Goal: Task Accomplishment & Management: Manage account settings

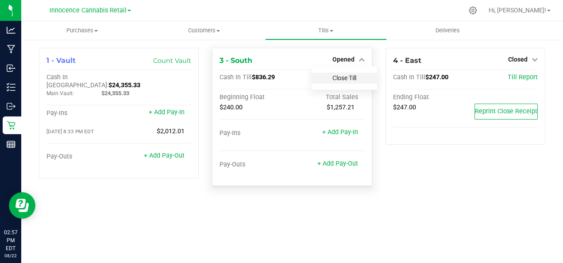
click at [352, 78] on link "Close Till" at bounding box center [345, 77] width 24 height 7
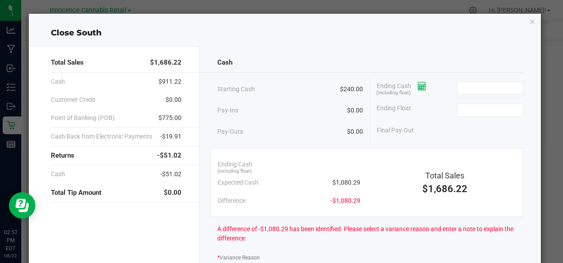
click at [418, 86] on icon at bounding box center [422, 86] width 8 height 6
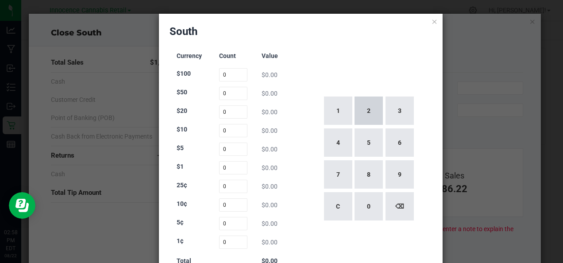
click at [371, 109] on button "2" at bounding box center [369, 111] width 28 height 28
click at [398, 135] on button "6" at bounding box center [400, 142] width 28 height 28
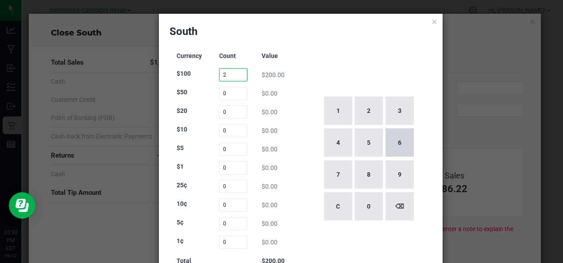
type input "26"
click at [235, 167] on input "0" at bounding box center [233, 167] width 28 height 13
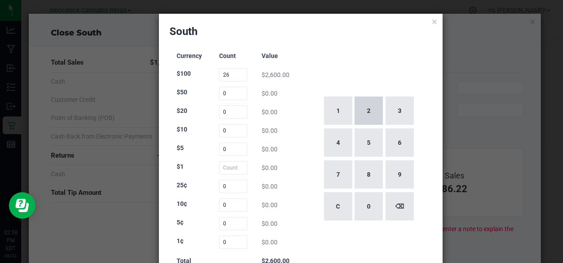
click at [369, 113] on button "2" at bounding box center [369, 111] width 28 height 28
click at [401, 143] on button "6" at bounding box center [400, 142] width 28 height 28
type input "26"
click at [235, 76] on input "26" at bounding box center [233, 74] width 28 height 13
type input "2"
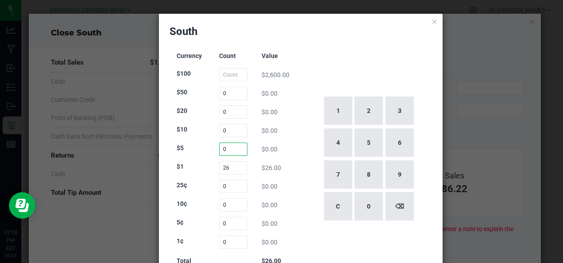
click at [230, 148] on input "0" at bounding box center [233, 149] width 28 height 13
type input "0"
click at [337, 111] on button "1" at bounding box center [338, 111] width 28 height 28
type input "1"
click at [405, 68] on div "1 2 3 4 5 6 7 8 9 C 0 ⌫" at bounding box center [369, 159] width 128 height 226
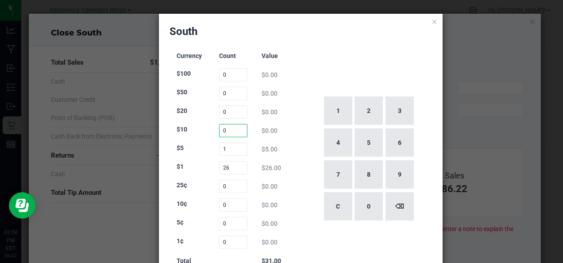
click at [236, 131] on input "0" at bounding box center [233, 130] width 28 height 13
click at [370, 174] on button "8" at bounding box center [369, 174] width 28 height 28
type input "8"
click at [235, 110] on input "0" at bounding box center [233, 111] width 28 height 13
click at [341, 143] on button "4" at bounding box center [338, 142] width 28 height 28
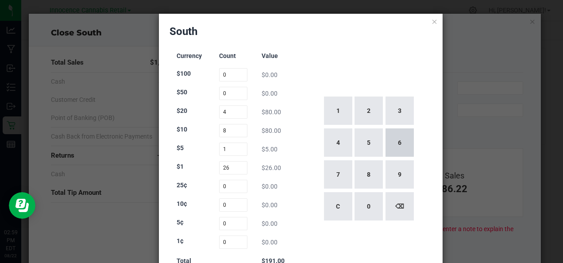
click at [403, 149] on button "6" at bounding box center [400, 142] width 28 height 28
type input "46"
click at [235, 91] on input "0" at bounding box center [233, 93] width 28 height 13
click at [339, 114] on button "1" at bounding box center [338, 111] width 28 height 28
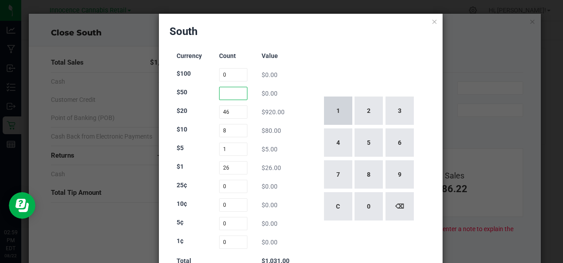
type input "1"
click at [340, 69] on div "1 2 3 4 5 6 7 8 9 C 0 ⌫" at bounding box center [369, 159] width 128 height 226
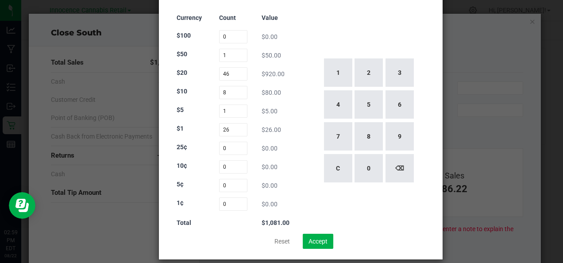
scroll to position [48, 0]
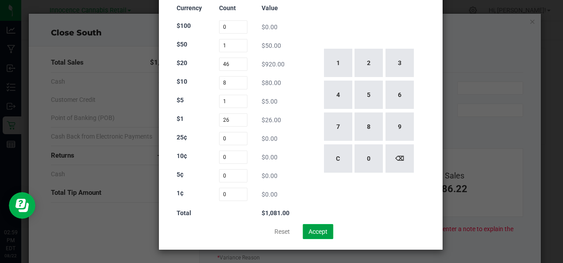
click at [316, 230] on button "Accept" at bounding box center [318, 231] width 31 height 15
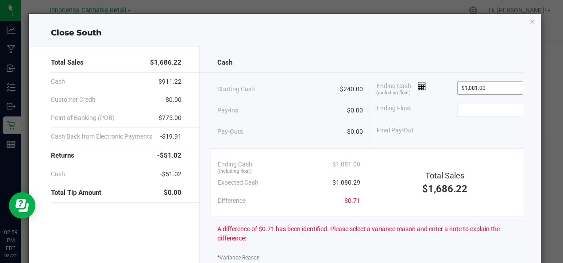
click at [494, 87] on input "$1,081.00" at bounding box center [490, 88] width 65 height 12
type input "1081"
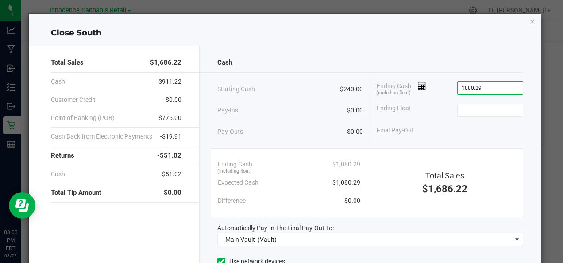
click at [490, 52] on div "Cash Starting Cash $240.00 Pay-Ins $0.00 Pay-Outs $0.00 Ending Cash (including …" at bounding box center [370, 198] width 341 height 304
type input "$1,080.29"
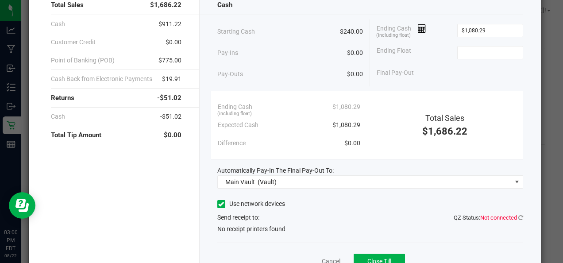
scroll to position [57, 0]
click at [491, 51] on input at bounding box center [490, 53] width 65 height 12
type input "$240.00"
click at [293, 243] on div "Cash Starting Cash $240.00 Pay-Ins $0.00 Pay-Outs $0.00 Ending Cash (including …" at bounding box center [370, 141] width 341 height 304
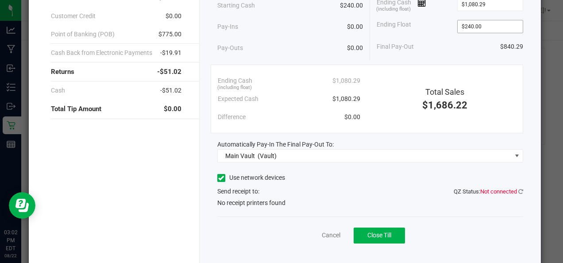
scroll to position [82, 0]
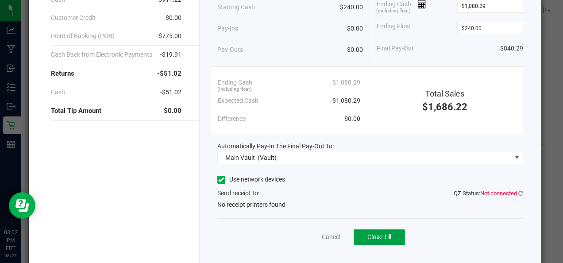
click at [383, 239] on span "Close Till" at bounding box center [380, 236] width 24 height 7
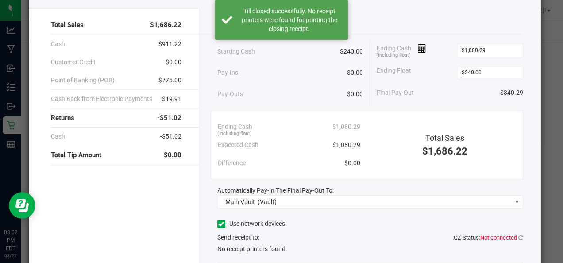
scroll to position [0, 0]
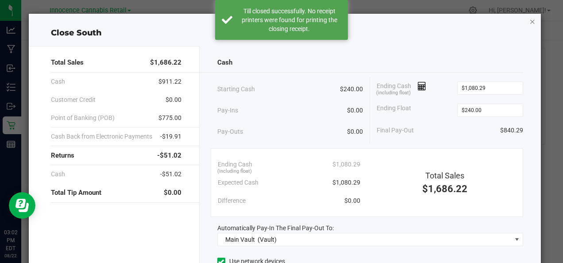
click at [530, 23] on icon "button" at bounding box center [533, 21] width 6 height 11
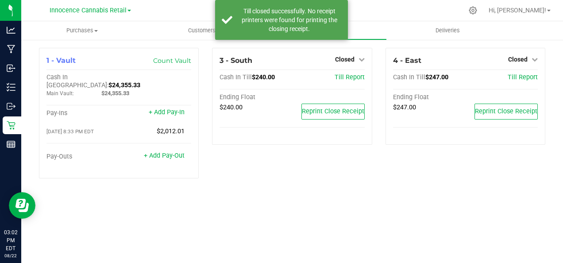
click at [360, 60] on icon at bounding box center [362, 59] width 6 height 6
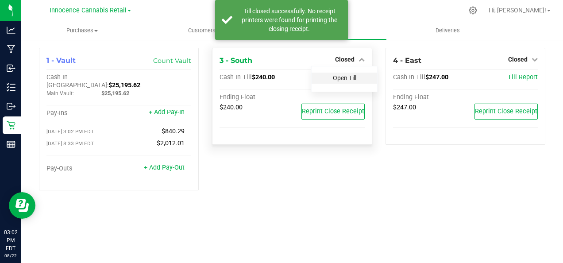
click at [356, 80] on link "Open Till" at bounding box center [344, 77] width 23 height 7
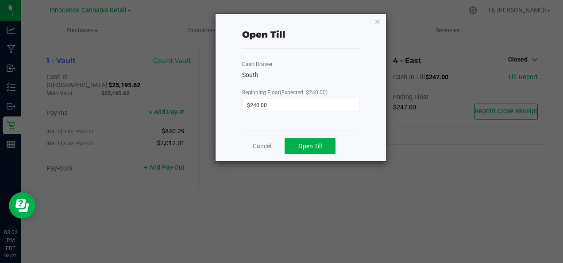
click at [336, 191] on ngb-modal-window "Open Till Cash Drawer South Beginning Float (Expected: $240.00) $240.00 Cancel …" at bounding box center [285, 131] width 570 height 263
click at [328, 183] on ngb-modal-window "Open Till Cash Drawer South Beginning Float (Expected: $240.00) $240.00 Cancel …" at bounding box center [285, 131] width 570 height 263
click at [292, 193] on ngb-modal-window "Open Till Cash Drawer South Beginning Float (Expected: $240.00) $240.00 Cancel …" at bounding box center [285, 131] width 570 height 263
click at [356, 111] on input "$240.00" at bounding box center [301, 105] width 116 height 12
click at [353, 71] on div "South" at bounding box center [300, 74] width 117 height 9
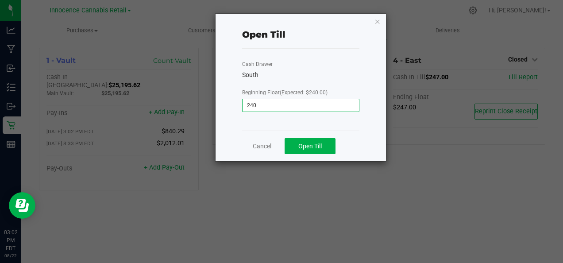
type input "$240.00"
click at [323, 145] on button "Open Till" at bounding box center [310, 146] width 51 height 16
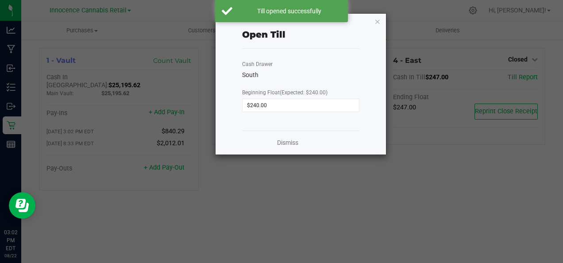
click at [364, 182] on ngb-modal-window "Open Till Cash Drawer South Beginning Float (Expected: $240.00) $240.00 Dismiss" at bounding box center [285, 131] width 570 height 263
click at [283, 143] on link "Dismiss" at bounding box center [287, 142] width 21 height 9
